Goal: Transaction & Acquisition: Purchase product/service

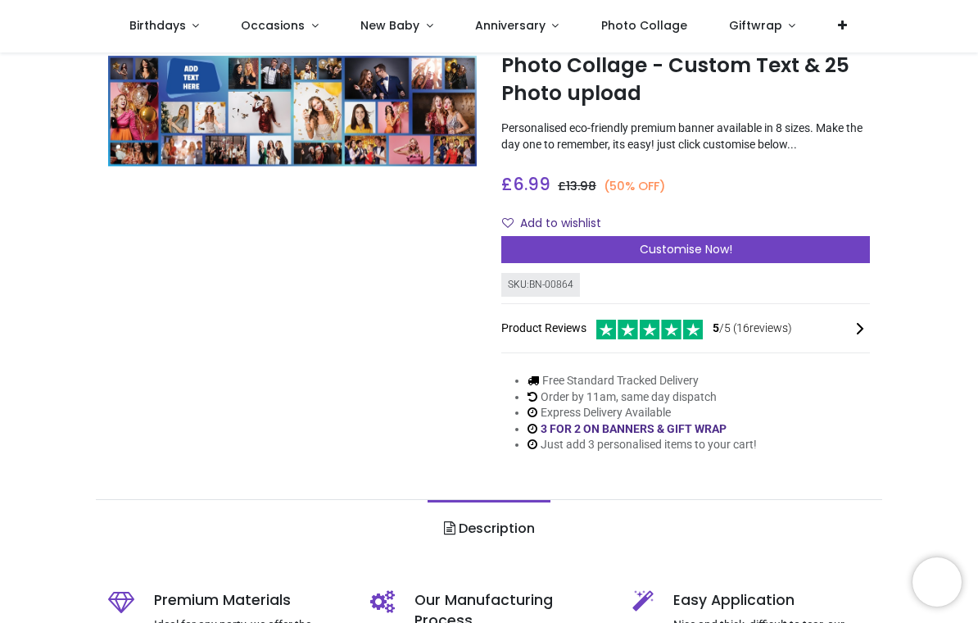
scroll to position [39, 0]
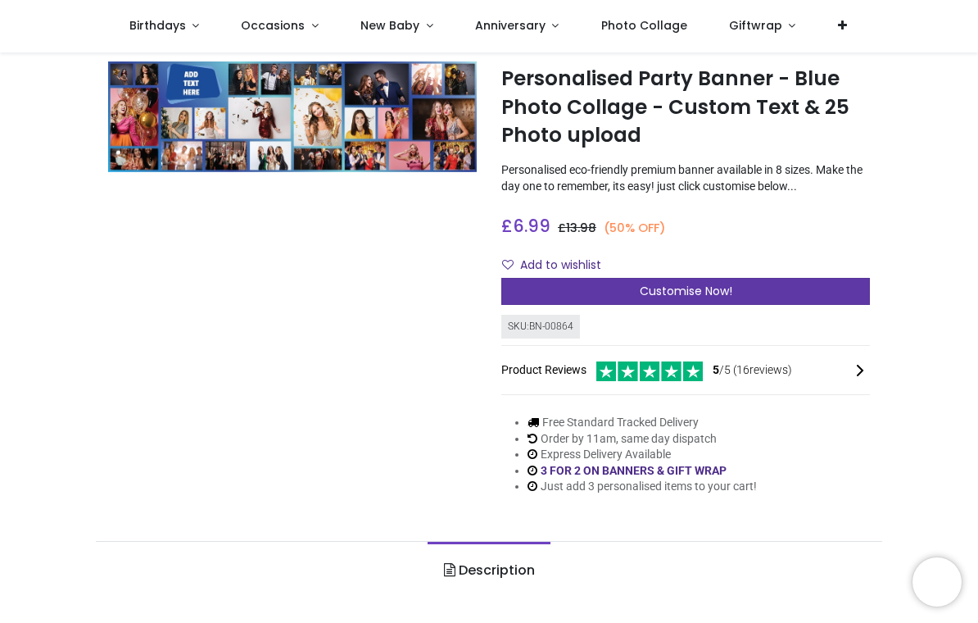
click at [599, 292] on div "Customise Now!" at bounding box center [686, 292] width 369 height 28
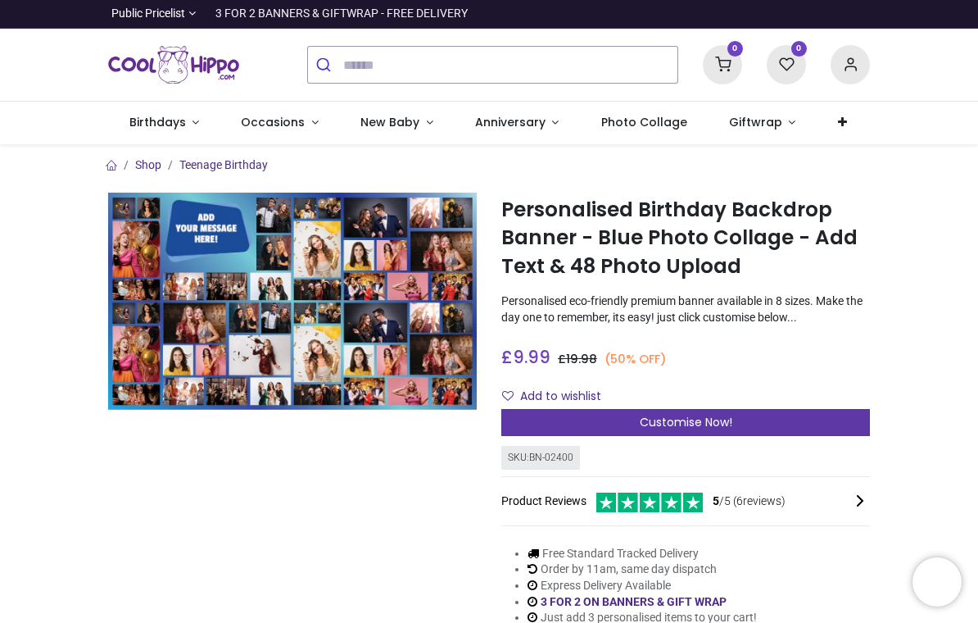
click at [574, 420] on div "Customise Now!" at bounding box center [686, 423] width 369 height 28
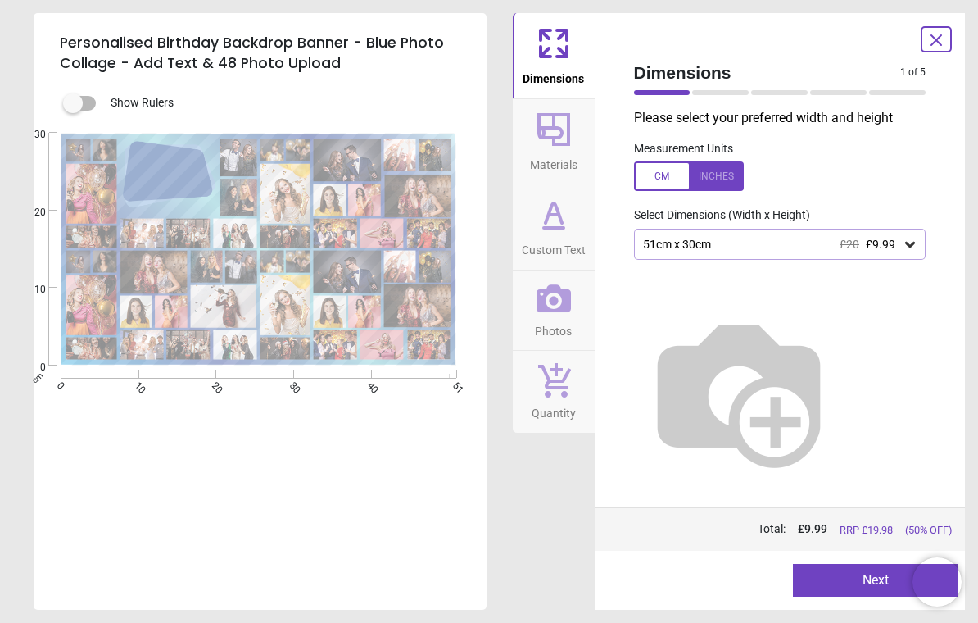
click at [905, 243] on icon at bounding box center [910, 244] width 16 height 16
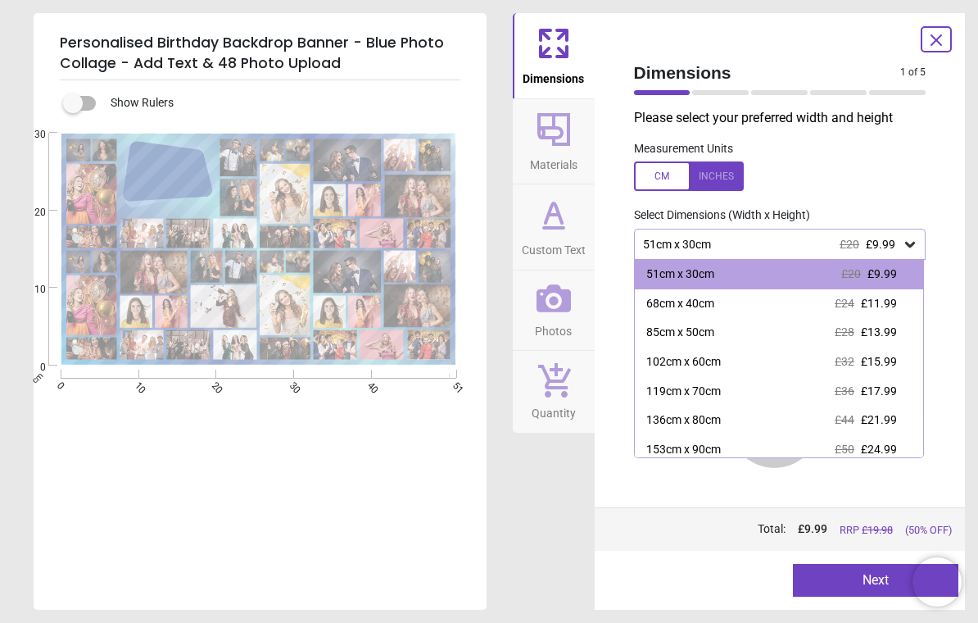
click at [578, 120] on button "Materials" at bounding box center [554, 141] width 82 height 85
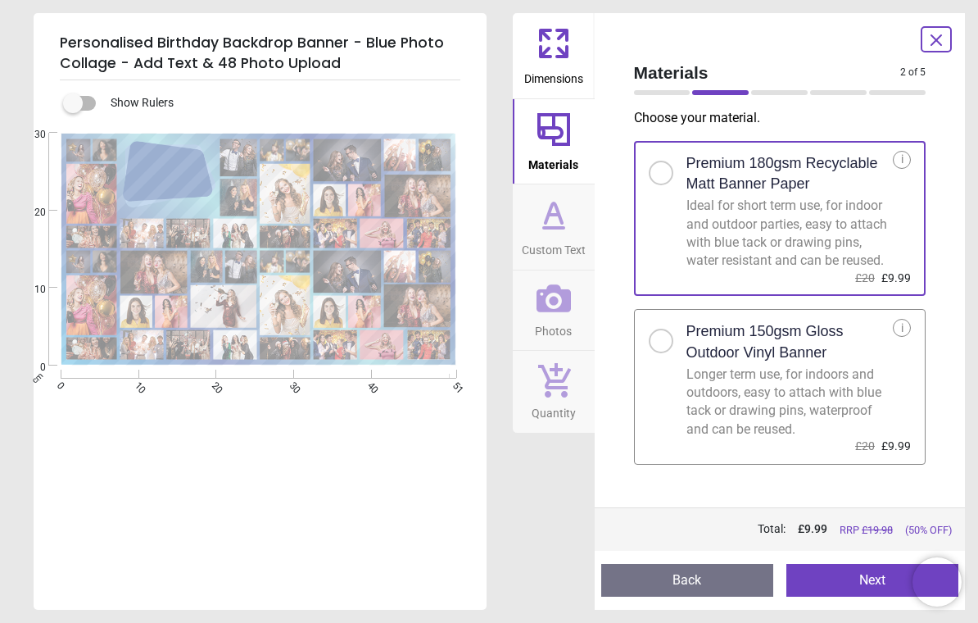
click at [708, 575] on button "Back" at bounding box center [687, 580] width 172 height 33
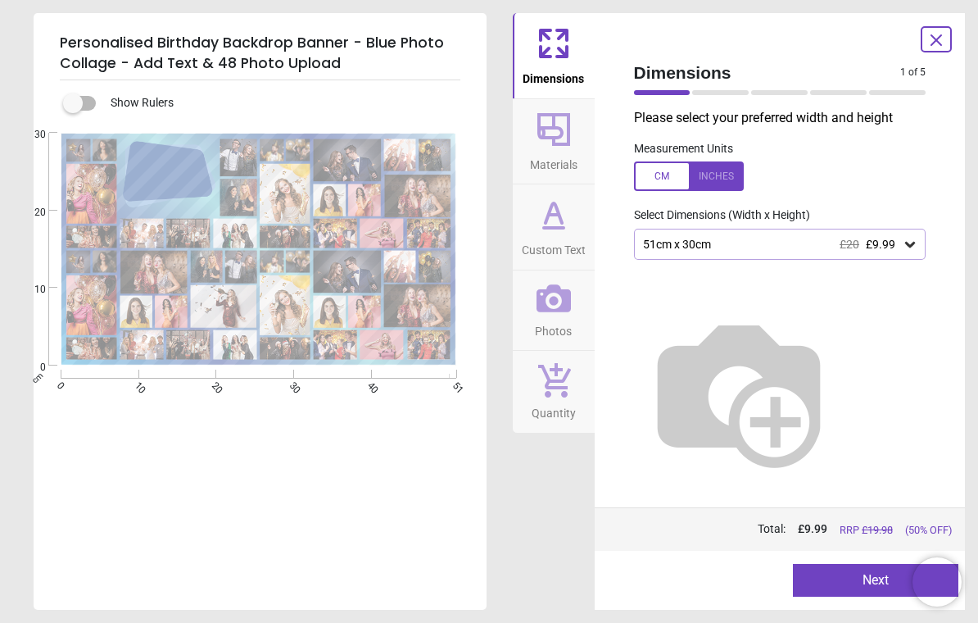
click at [806, 238] on div "51cm x 30cm £20 £9.99" at bounding box center [772, 245] width 261 height 14
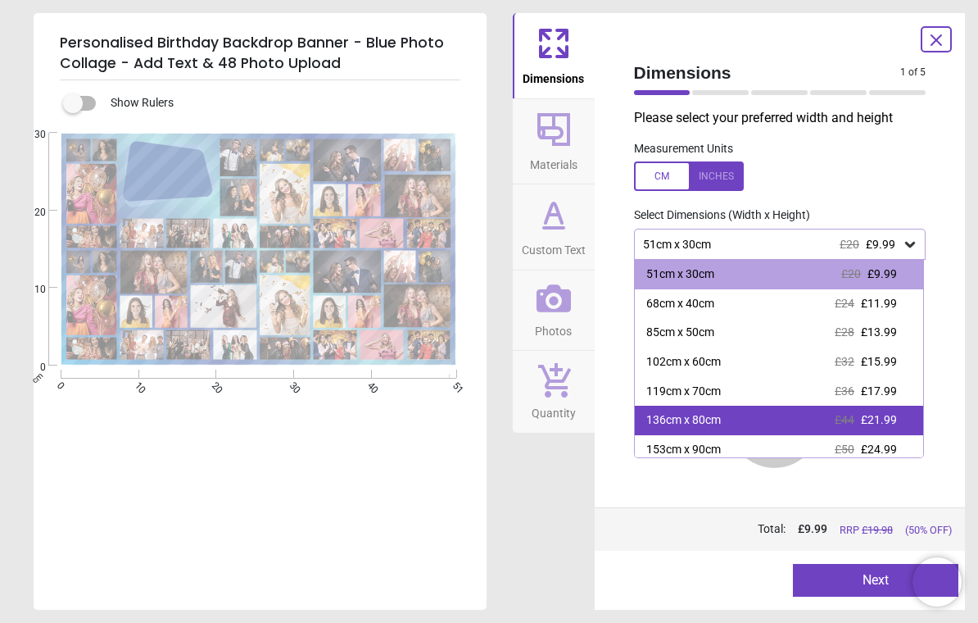
click at [712, 423] on div "136cm x 80cm" at bounding box center [684, 420] width 75 height 16
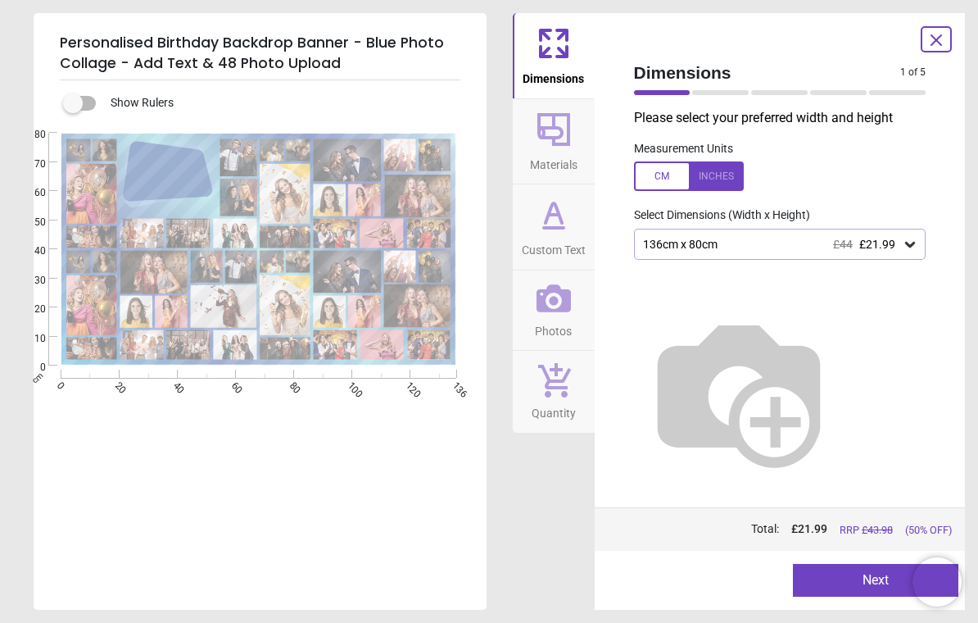
click at [819, 581] on button "Next" at bounding box center [876, 580] width 166 height 33
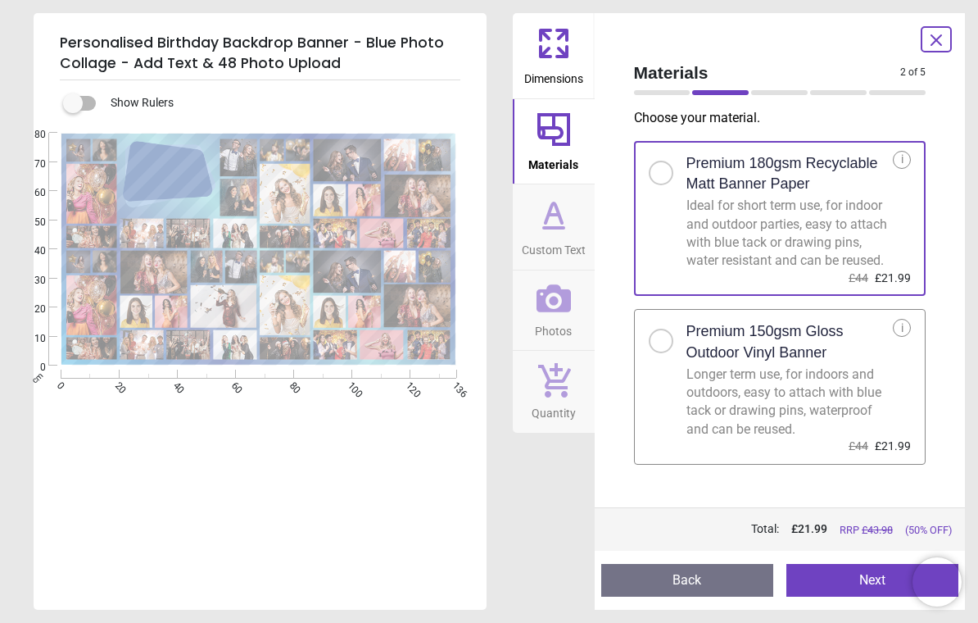
click at [666, 353] on div at bounding box center [661, 341] width 25 height 25
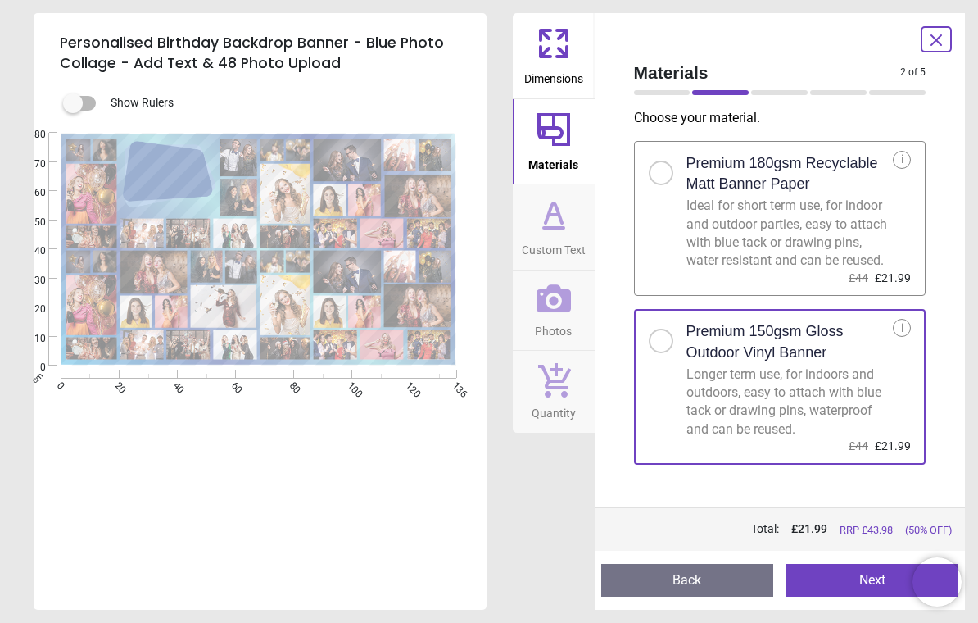
click at [666, 176] on div at bounding box center [661, 173] width 25 height 25
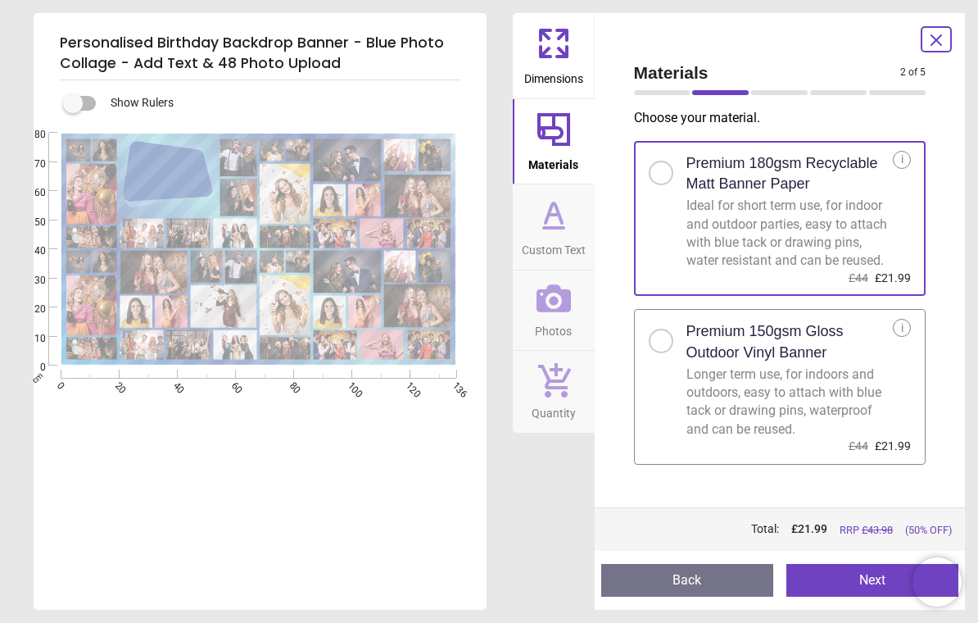
click at [900, 161] on div "i" at bounding box center [902, 160] width 18 height 18
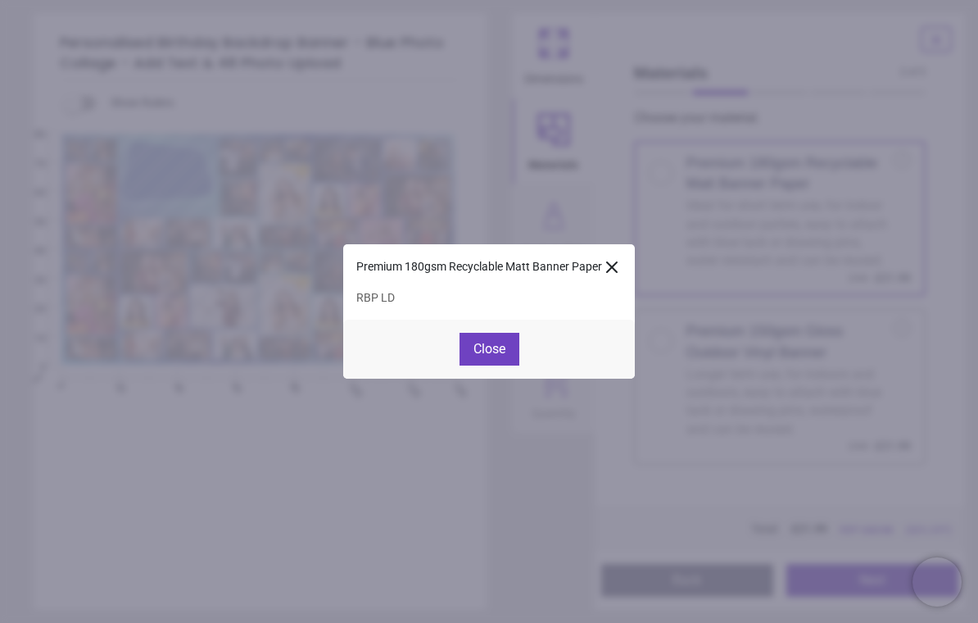
click at [613, 267] on icon at bounding box center [612, 267] width 20 height 20
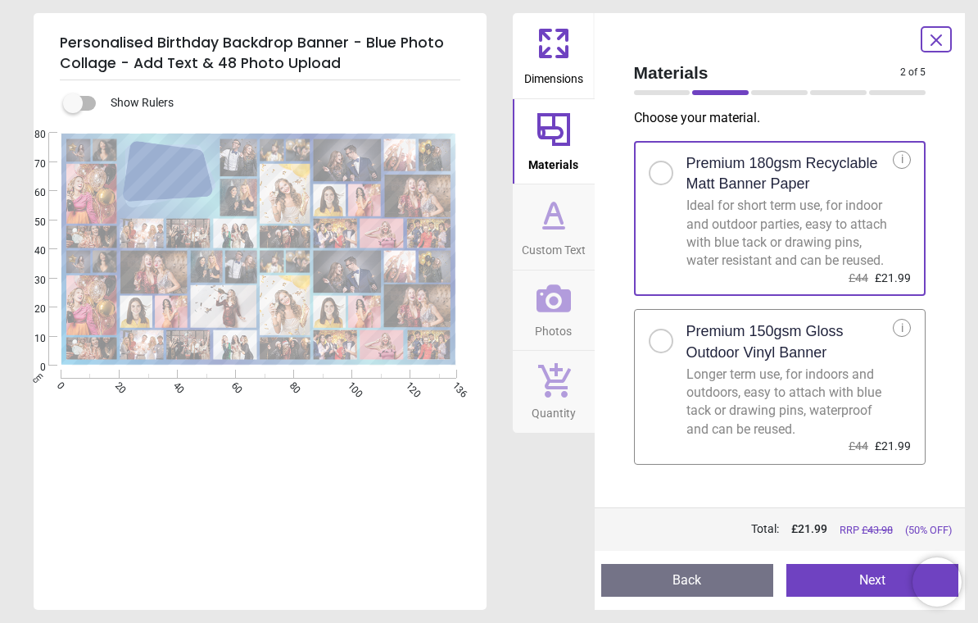
click at [806, 589] on button "Next" at bounding box center [873, 580] width 172 height 33
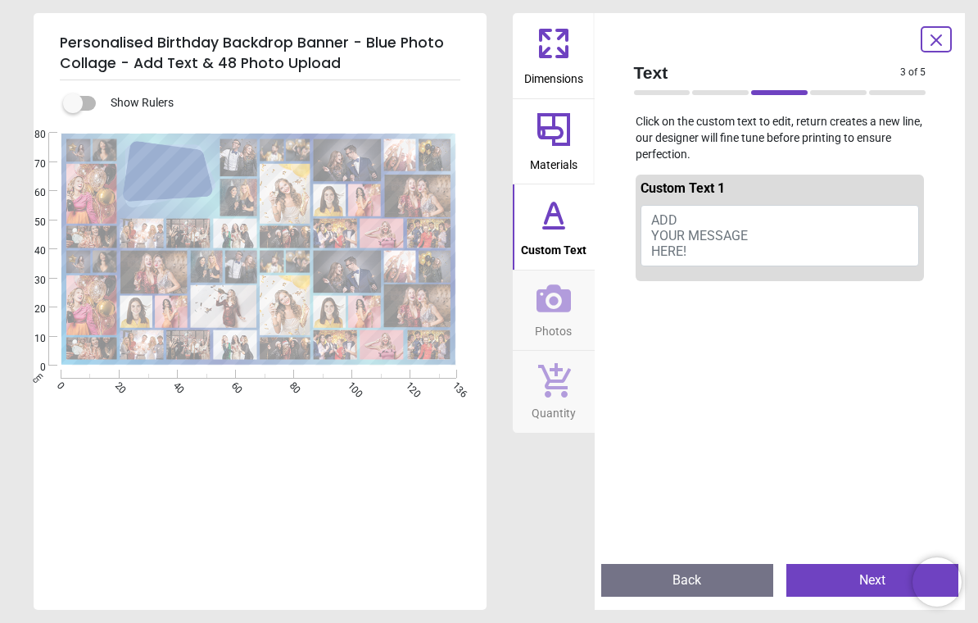
click at [675, 231] on span "ADD YOUR MESSAGE HERE!" at bounding box center [699, 235] width 97 height 47
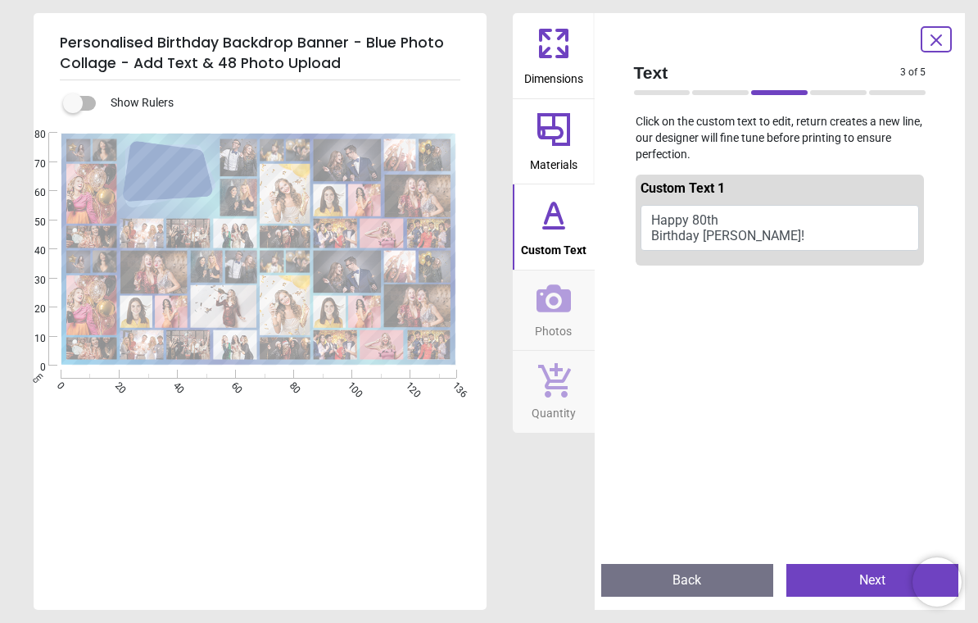
click at [760, 232] on html "Login • Register Birthdays Milestone Birthday 1510 products 208" at bounding box center [489, 311] width 978 height 623
click at [760, 232] on button "Happy 80th Birthday John!" at bounding box center [780, 228] width 279 height 46
click at [742, 232] on button "Happy 80th Birthday John!" at bounding box center [780, 228] width 279 height 46
type textarea "**********"
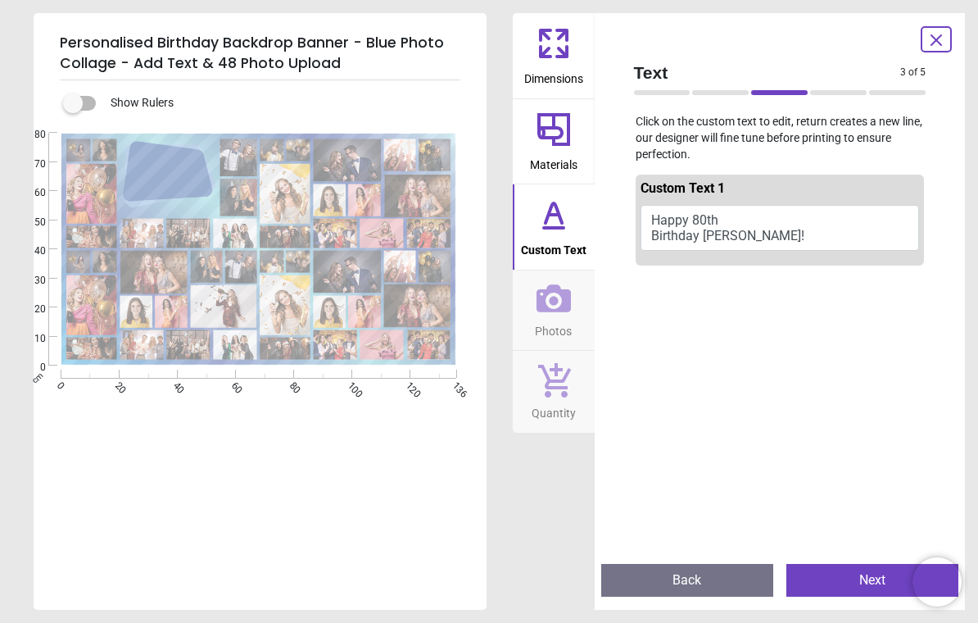
click at [822, 575] on button "Next" at bounding box center [873, 580] width 172 height 33
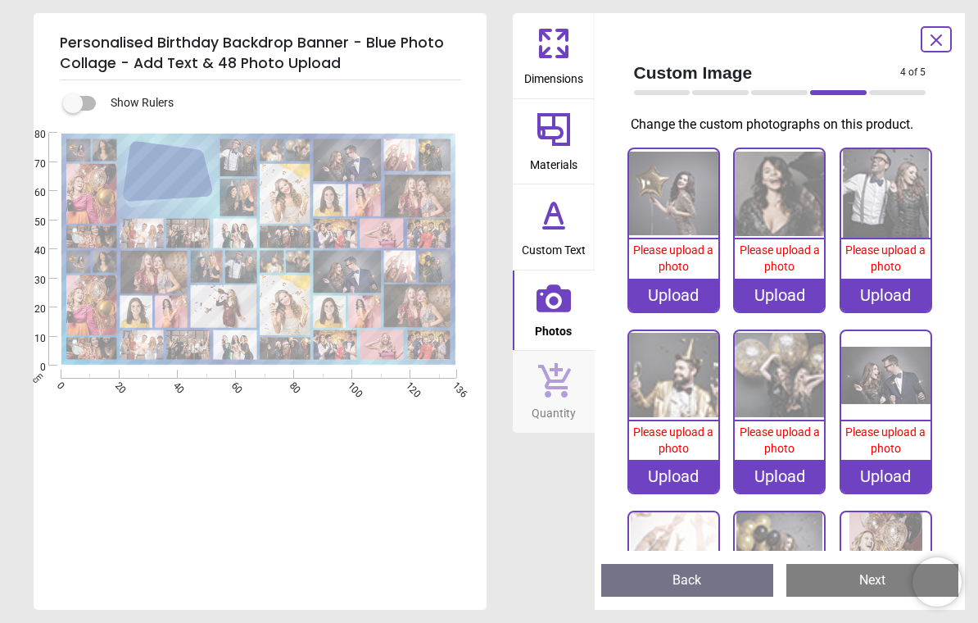
click at [692, 307] on div "Upload" at bounding box center [673, 295] width 89 height 33
click at [680, 279] on div "Upload" at bounding box center [673, 295] width 89 height 33
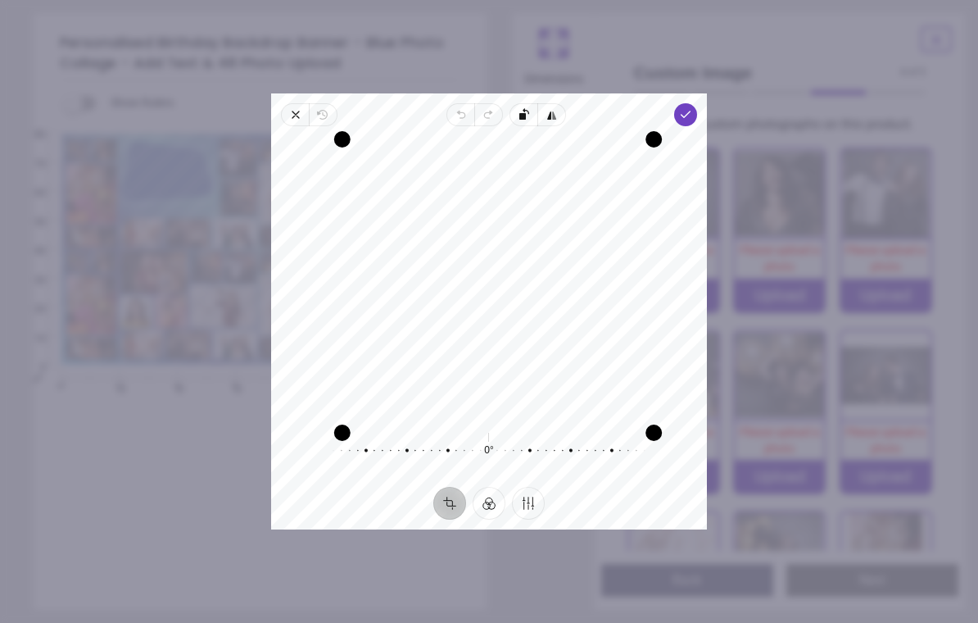
click at [647, 424] on div "Drag corner br" at bounding box center [654, 432] width 16 height 16
